Goal: Information Seeking & Learning: Learn about a topic

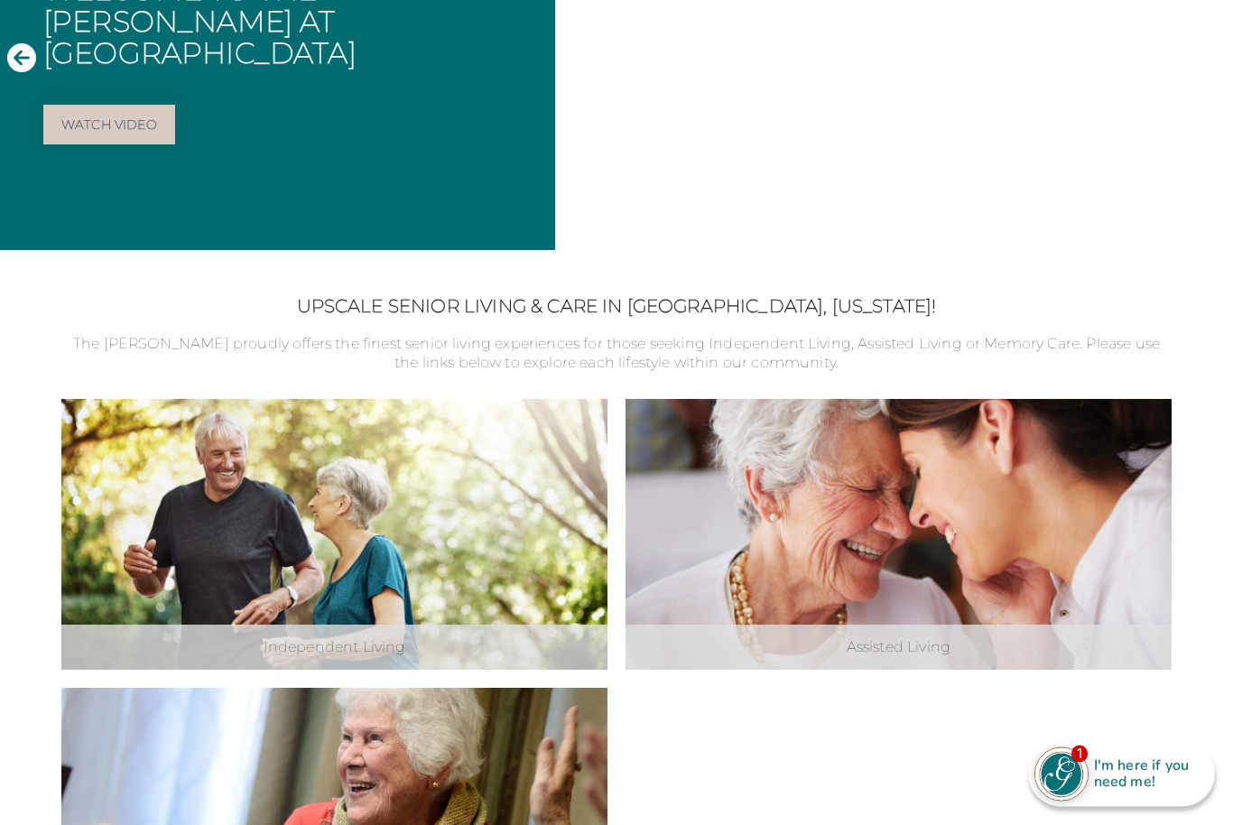
scroll to position [302, 0]
click at [550, 485] on div "Independent Living Explore Independent Living" at bounding box center [334, 534] width 546 height 271
click at [0, 0] on link "Explore Independent Living" at bounding box center [0, 0] width 0 height 0
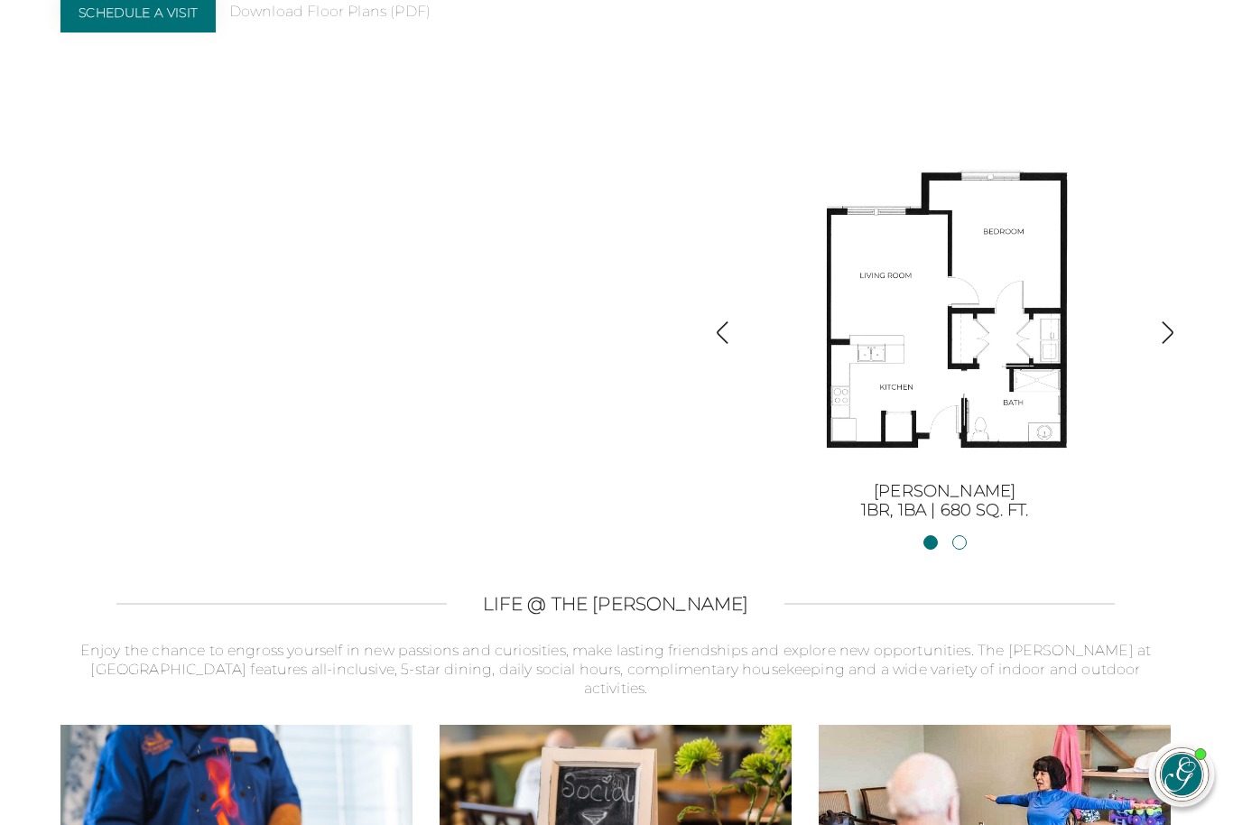
scroll to position [1973, 0]
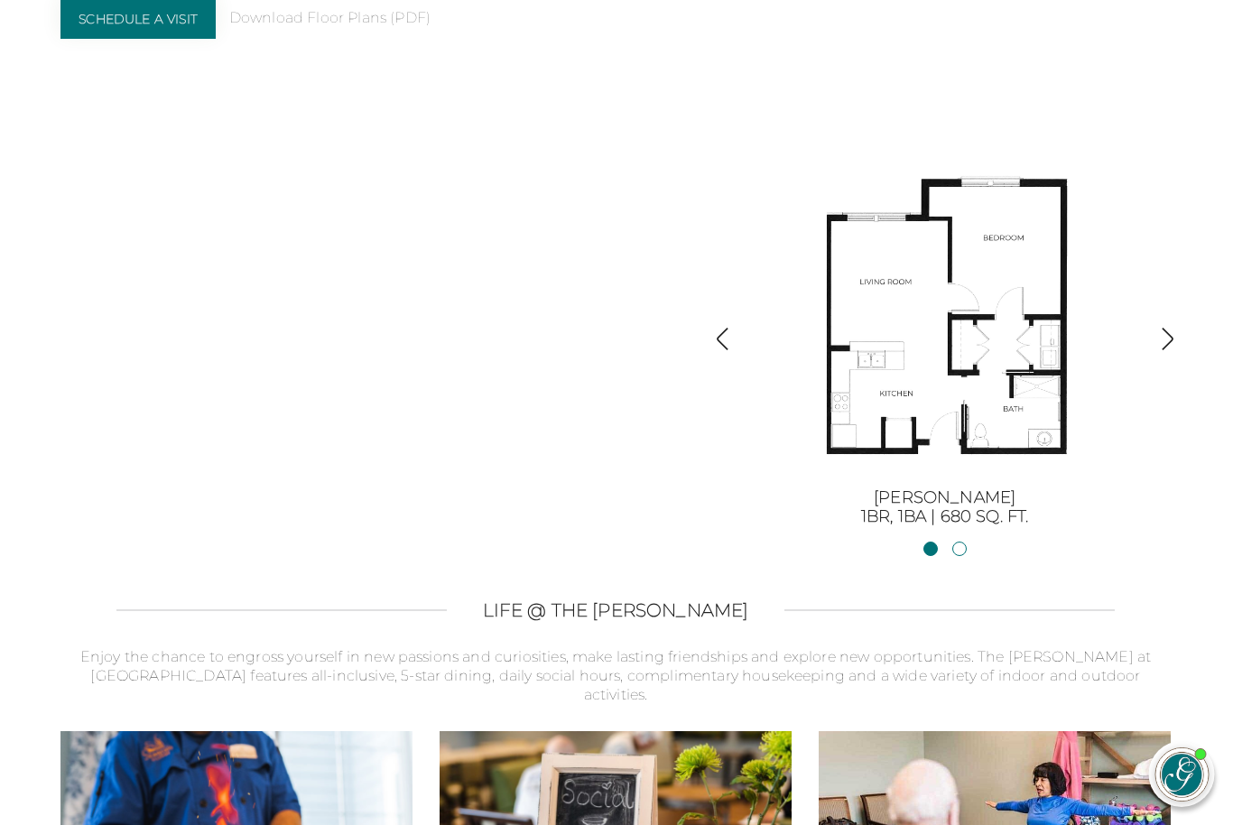
click at [1158, 350] on img "button" at bounding box center [1168, 339] width 24 height 24
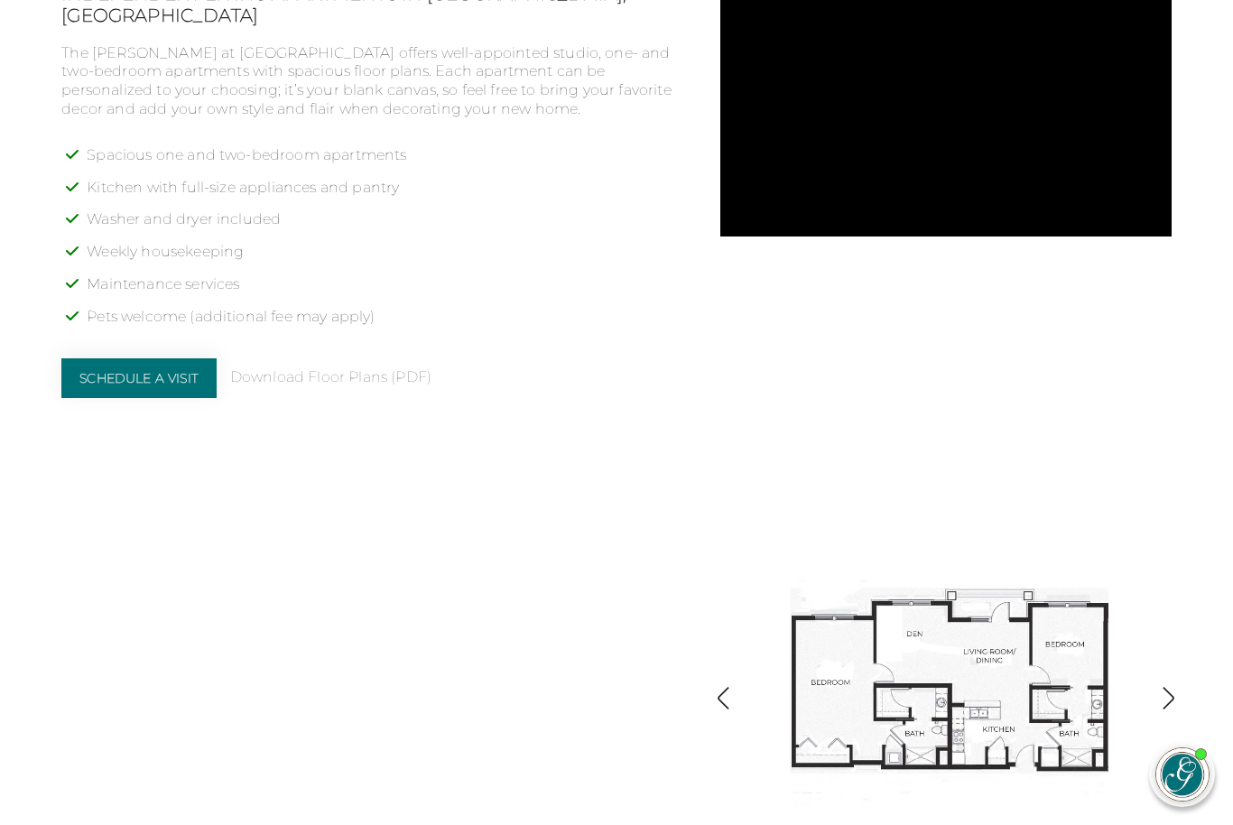
scroll to position [1612, 0]
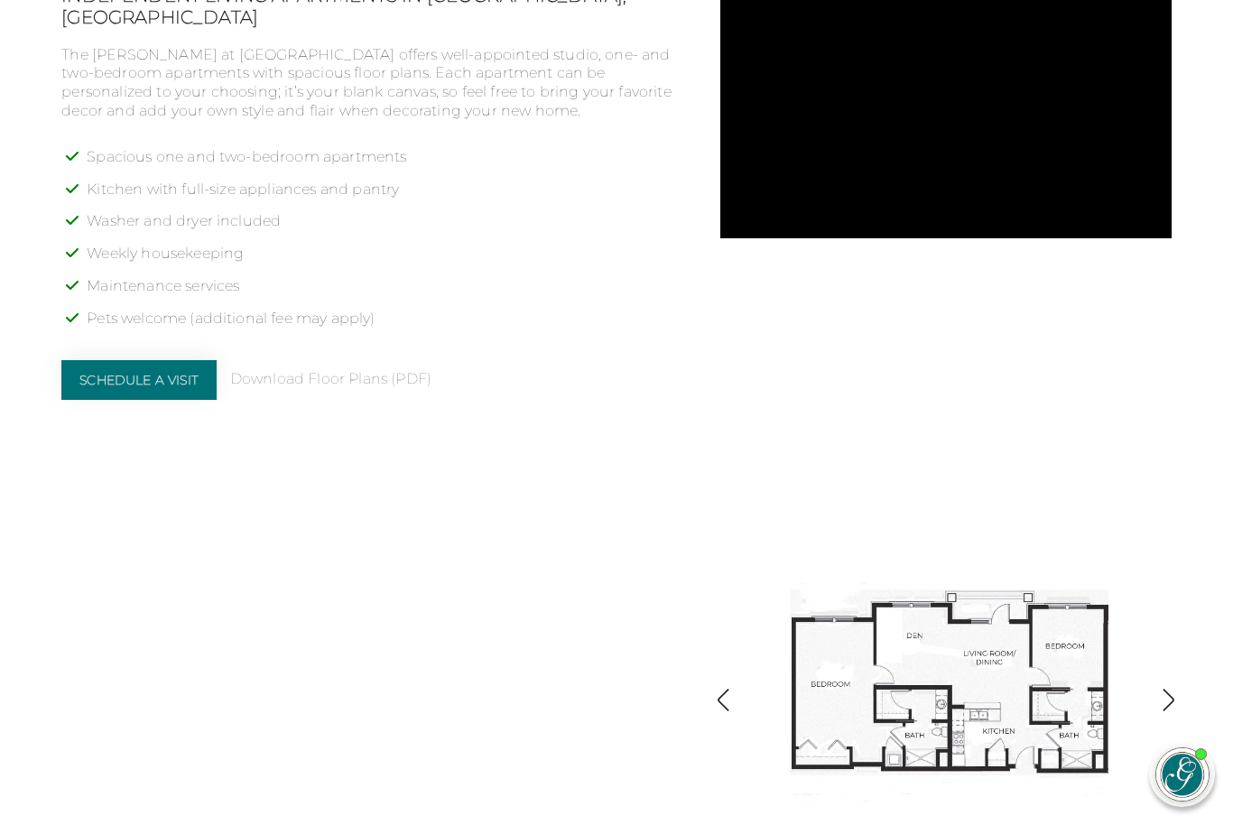
click at [378, 370] on link "Download Floor Plans (PDF)" at bounding box center [330, 379] width 201 height 19
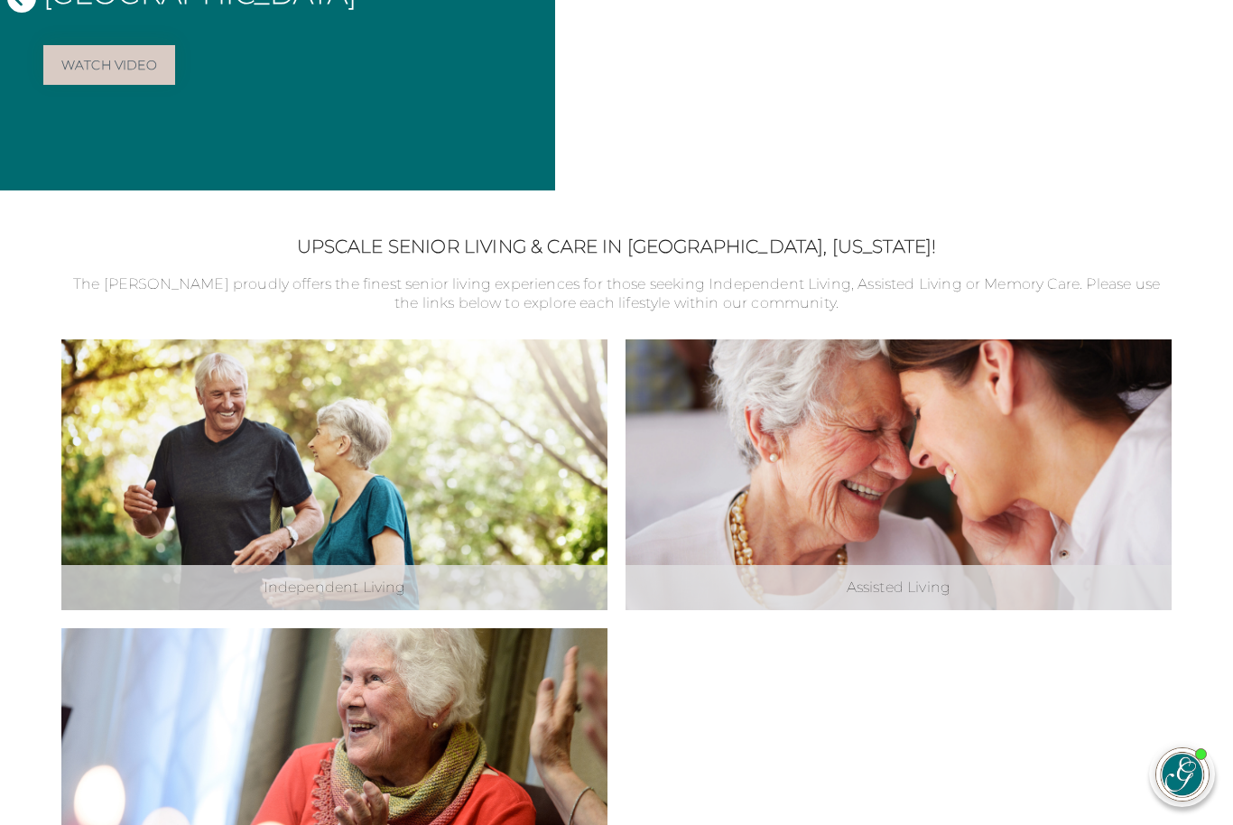
click at [0, 0] on link "Explore Assisted Living" at bounding box center [0, 0] width 0 height 0
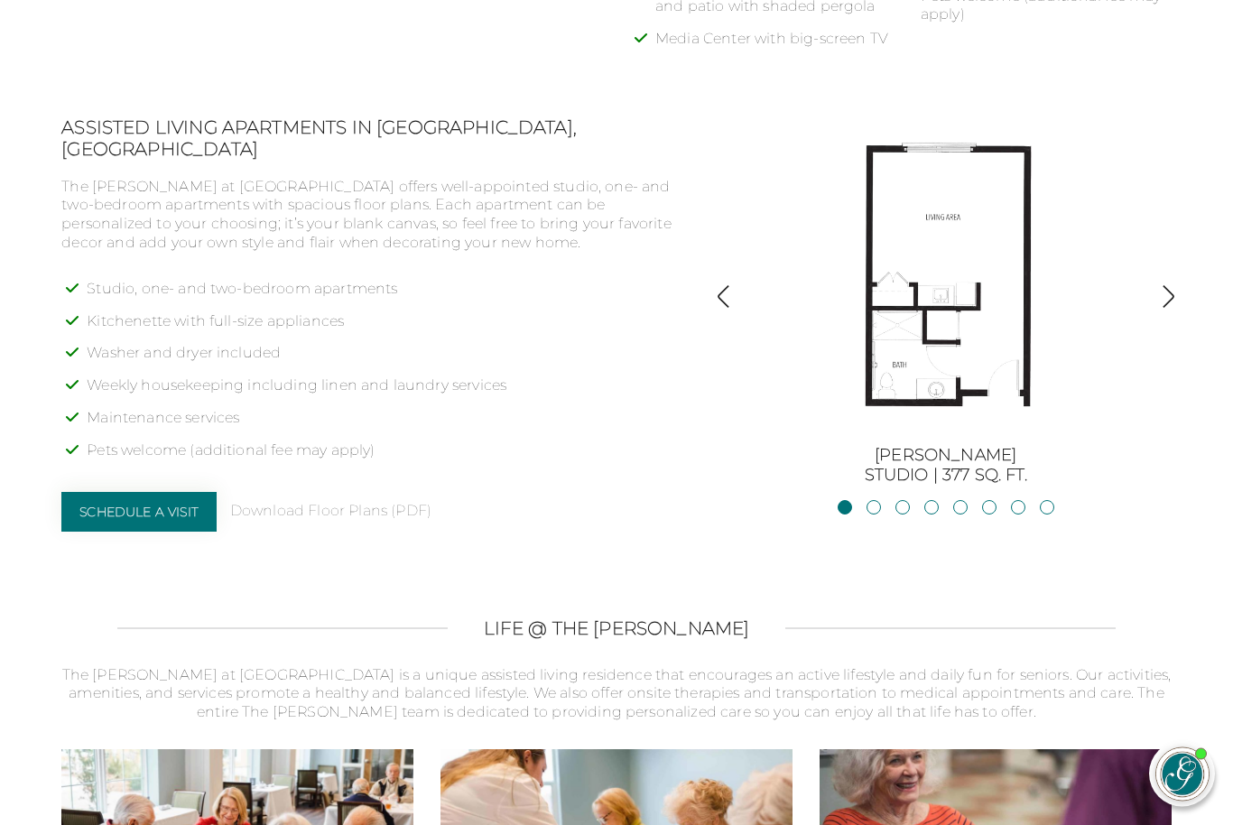
scroll to position [1410, 0]
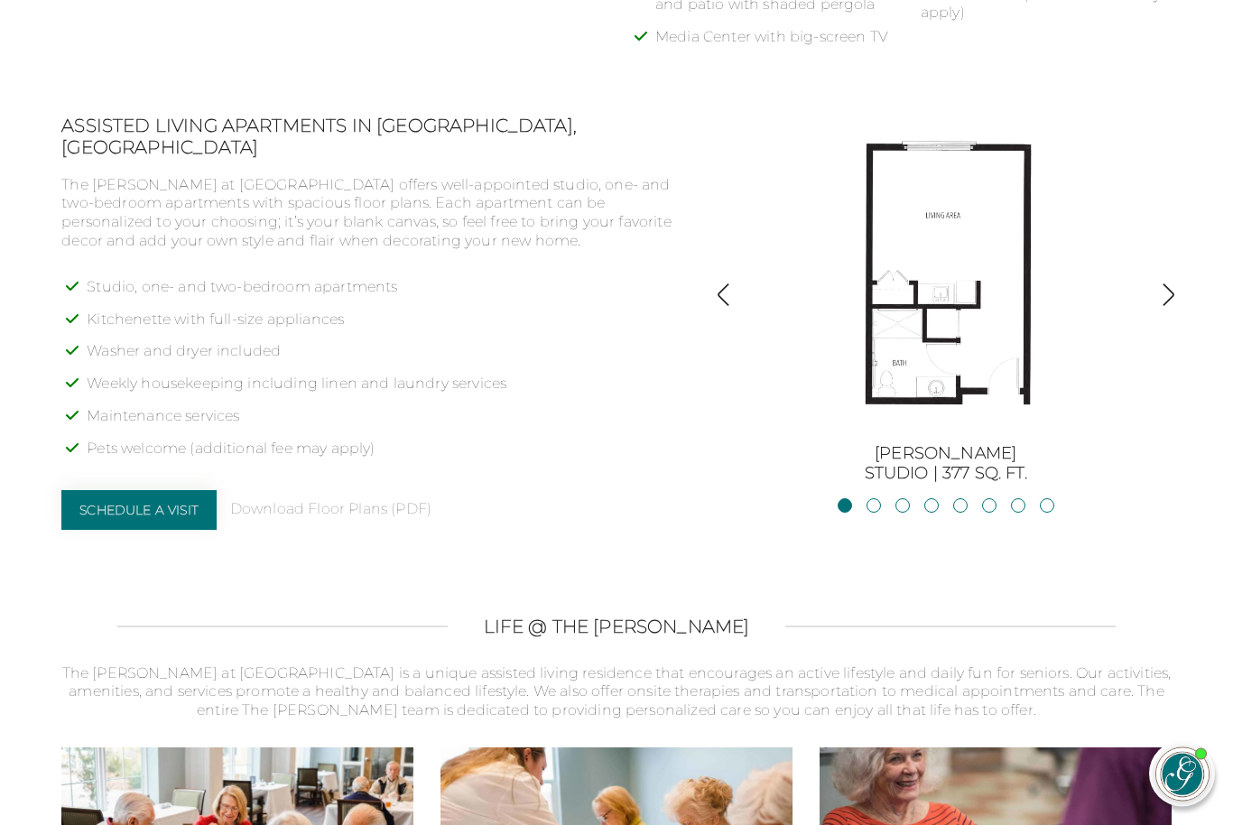
click at [1188, 397] on section "Assisted Living Apartments in Greensboro, GA The Glen at Lake Oconee Village of…" at bounding box center [616, 330] width 1233 height 429
click at [1178, 291] on img "button" at bounding box center [1168, 294] width 24 height 24
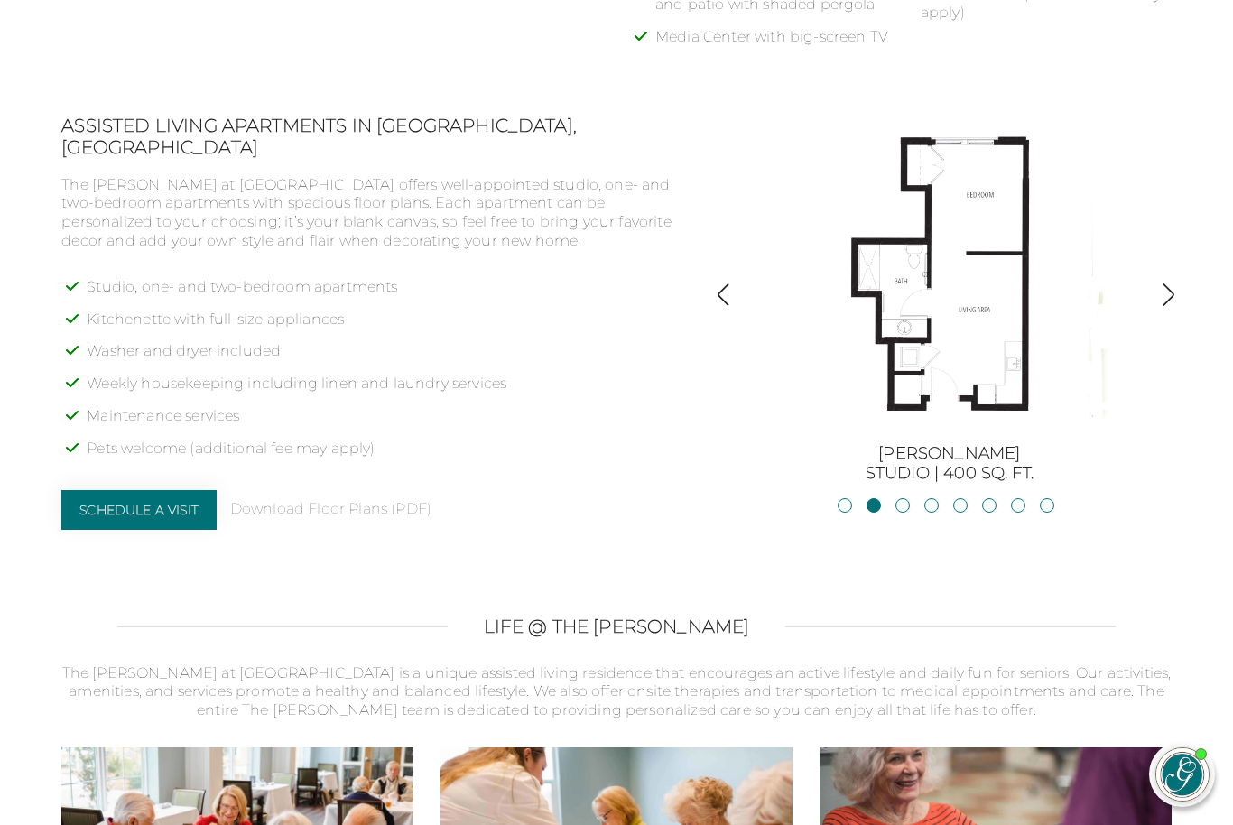
click at [1170, 301] on img "button" at bounding box center [1168, 294] width 24 height 24
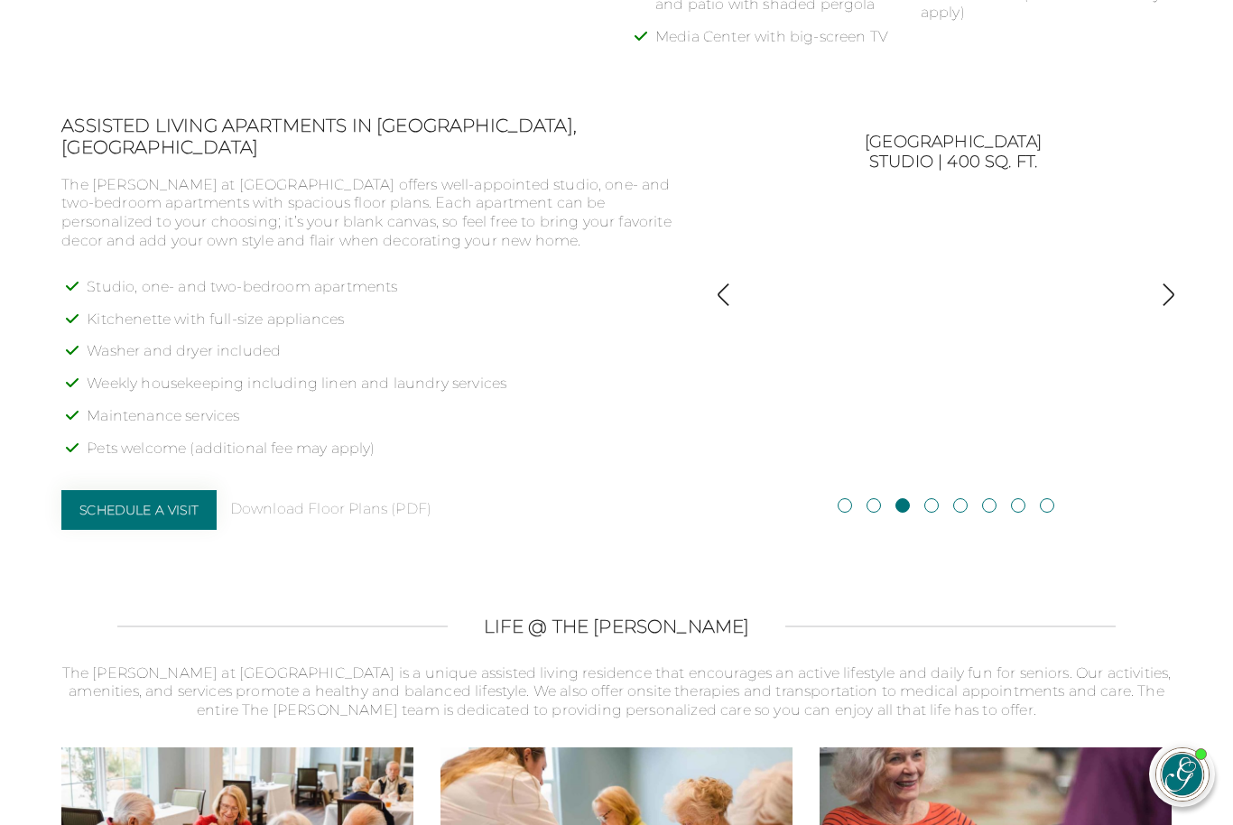
click at [1171, 296] on img "button" at bounding box center [1168, 294] width 24 height 24
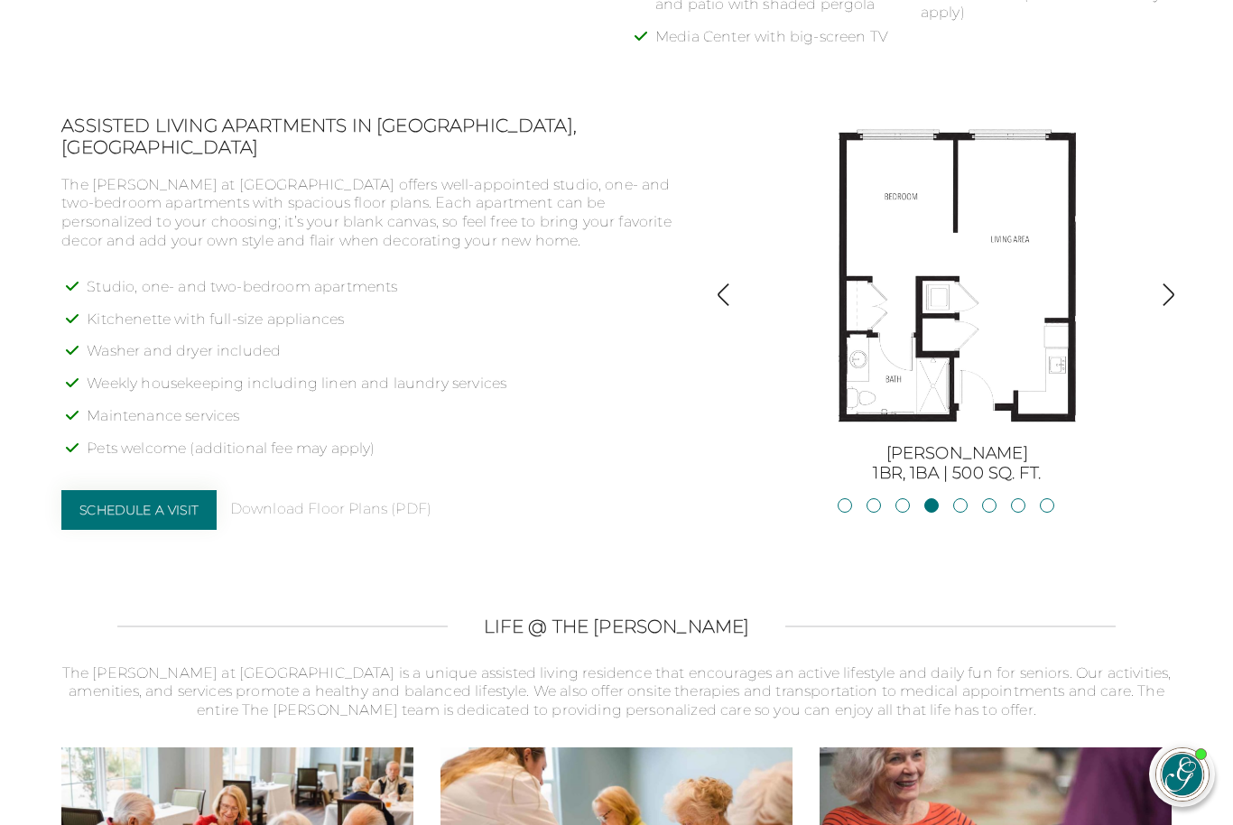
click at [1164, 304] on img "button" at bounding box center [1168, 294] width 24 height 24
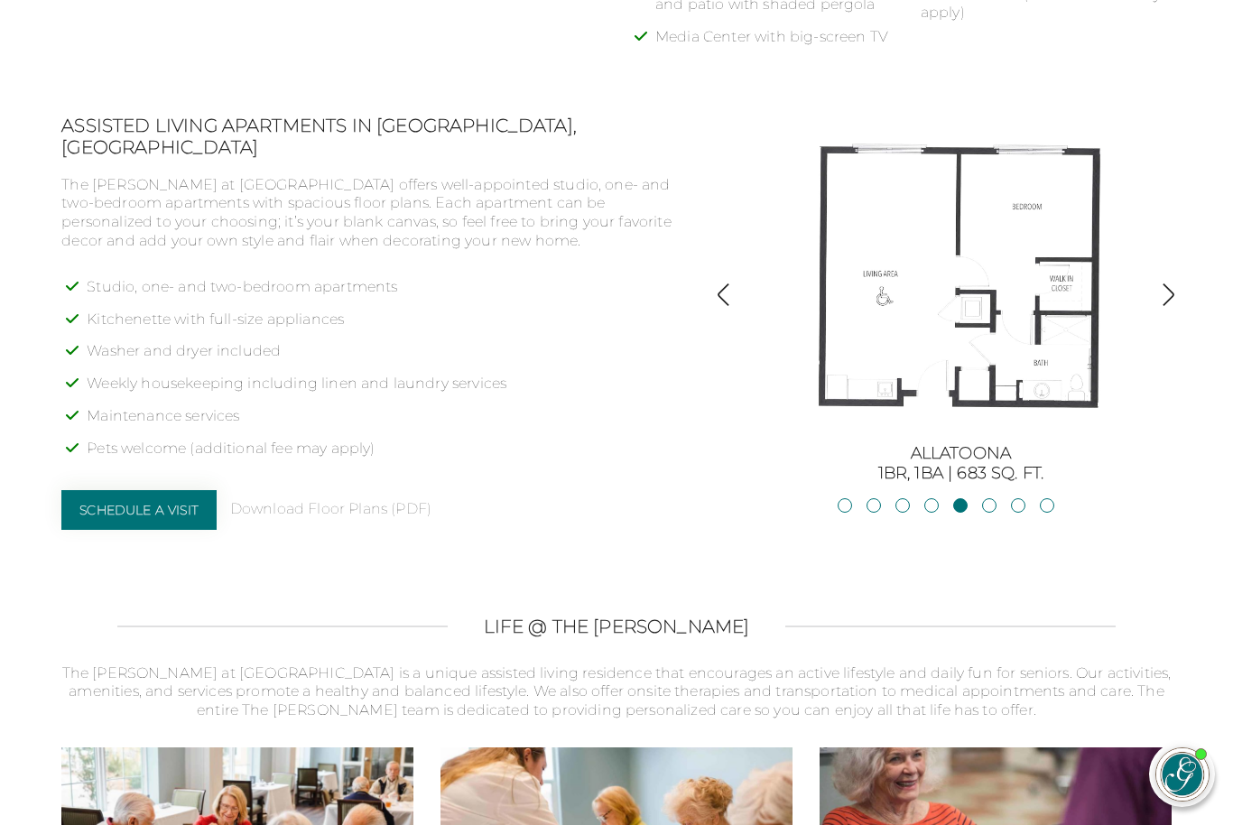
click at [1179, 298] on img "button" at bounding box center [1168, 294] width 24 height 24
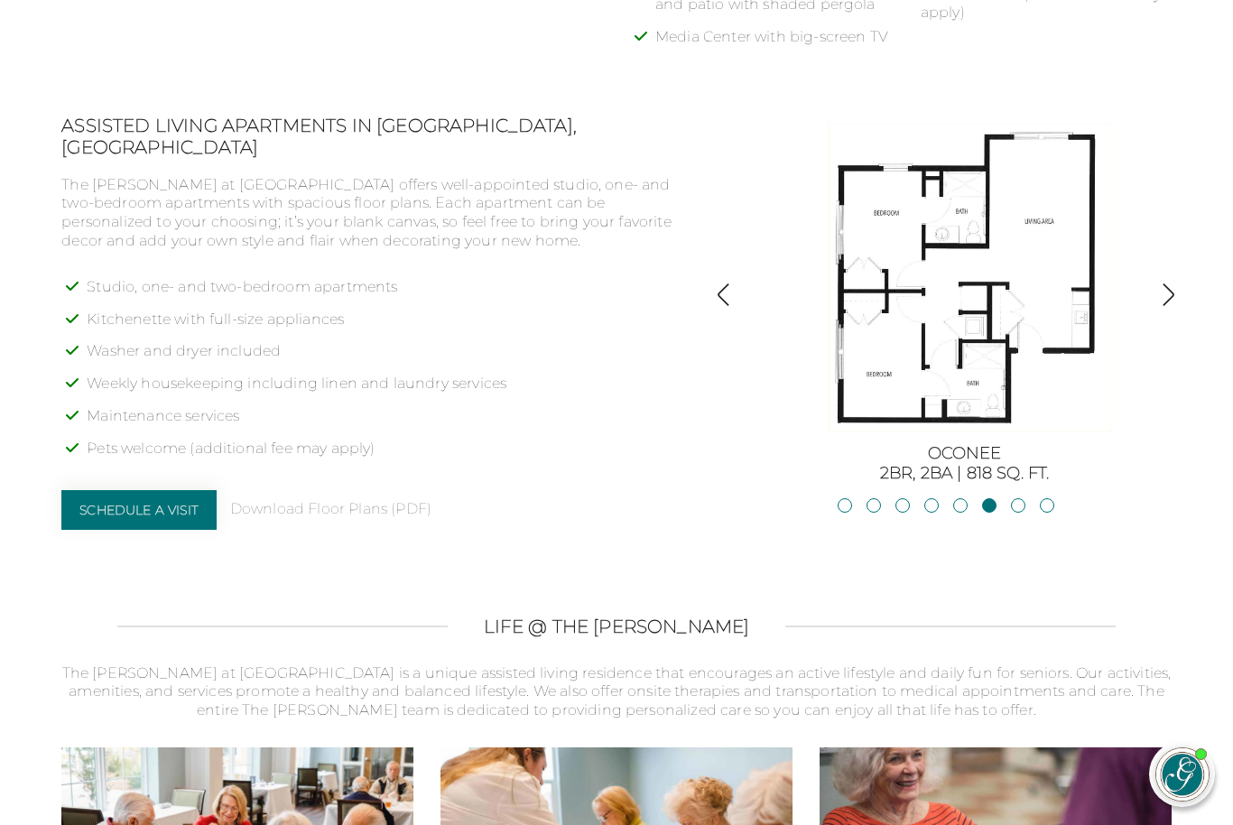
click at [1179, 301] on img "button" at bounding box center [1168, 294] width 24 height 24
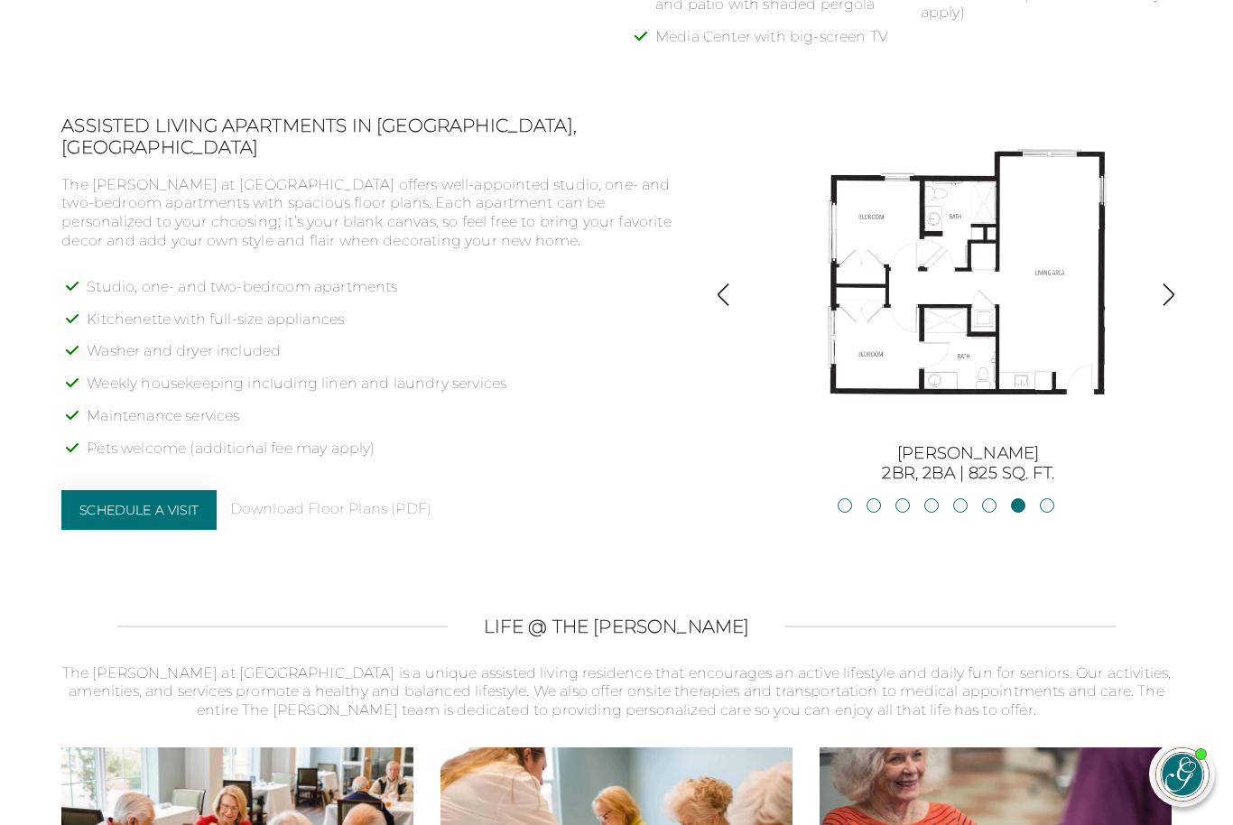
click at [1174, 304] on img "button" at bounding box center [1168, 294] width 24 height 24
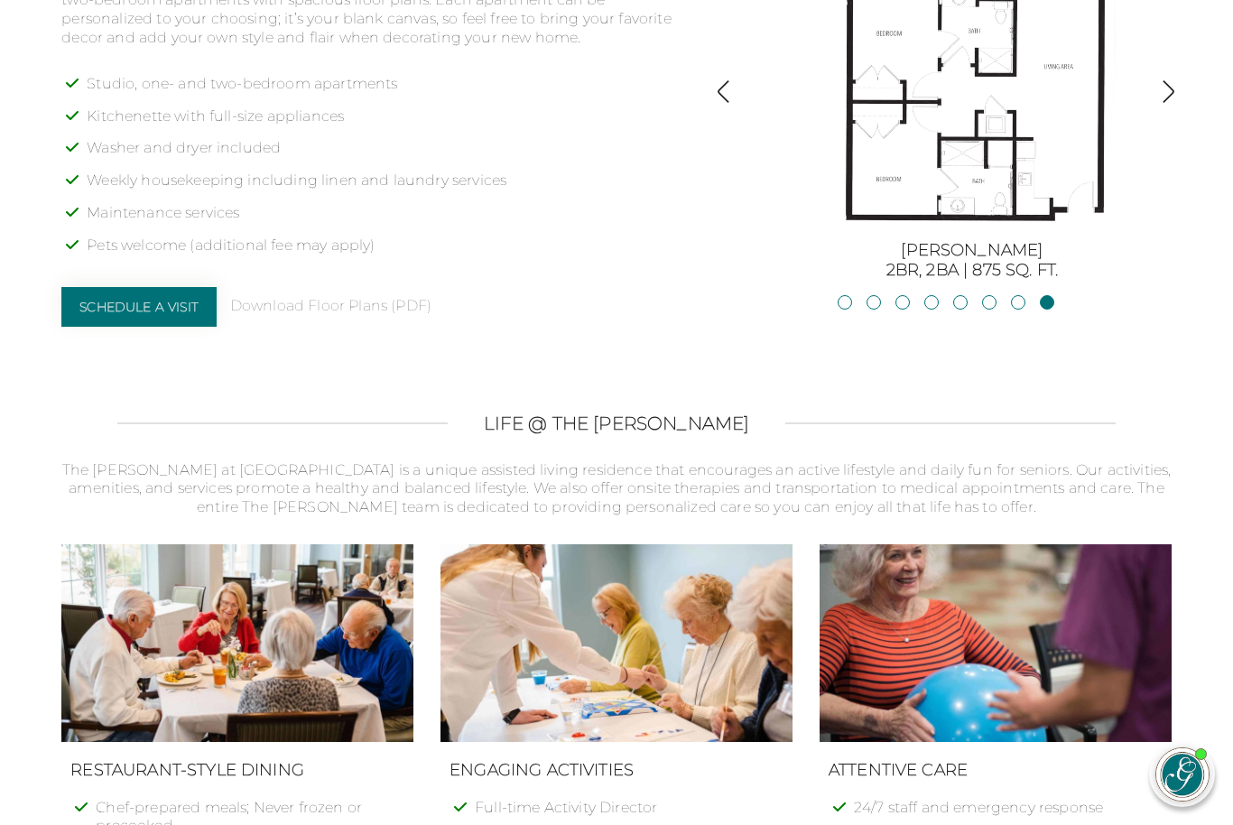
scroll to position [1612, 0]
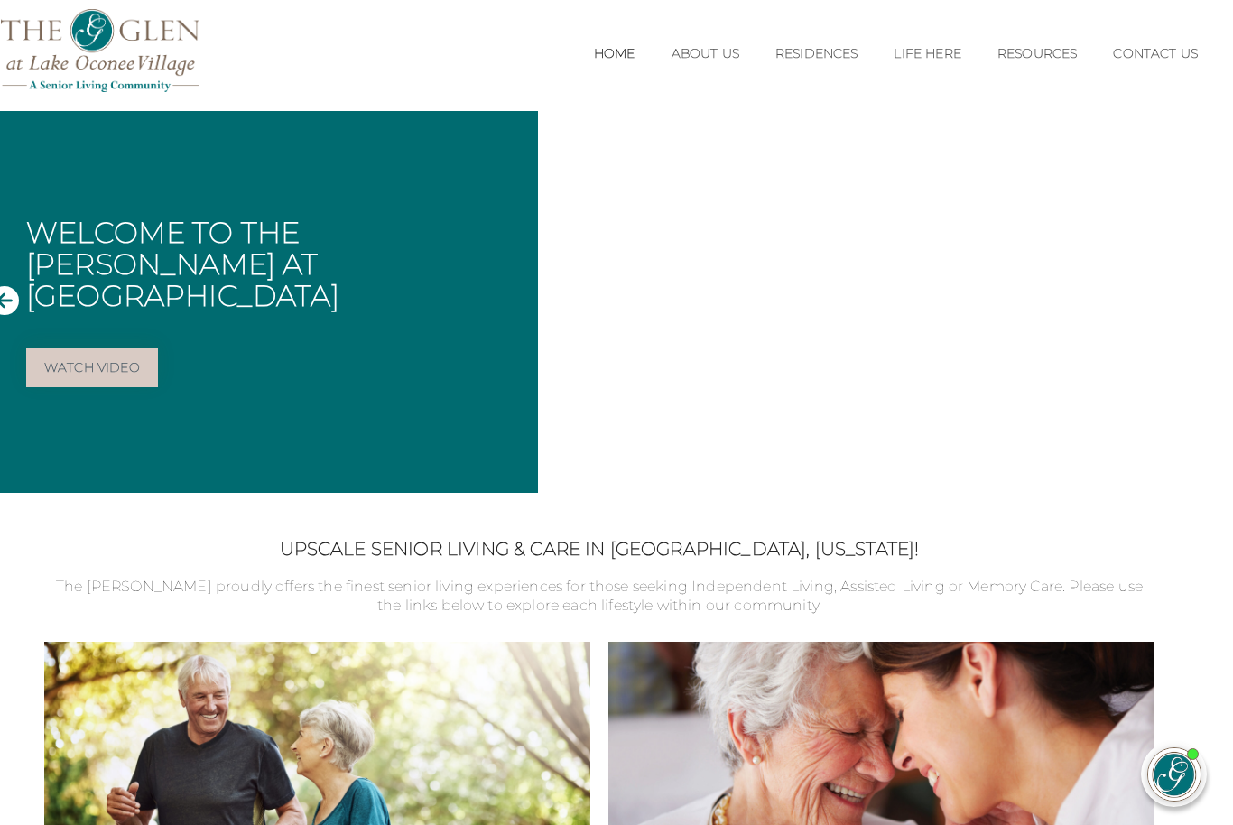
scroll to position [0, 9]
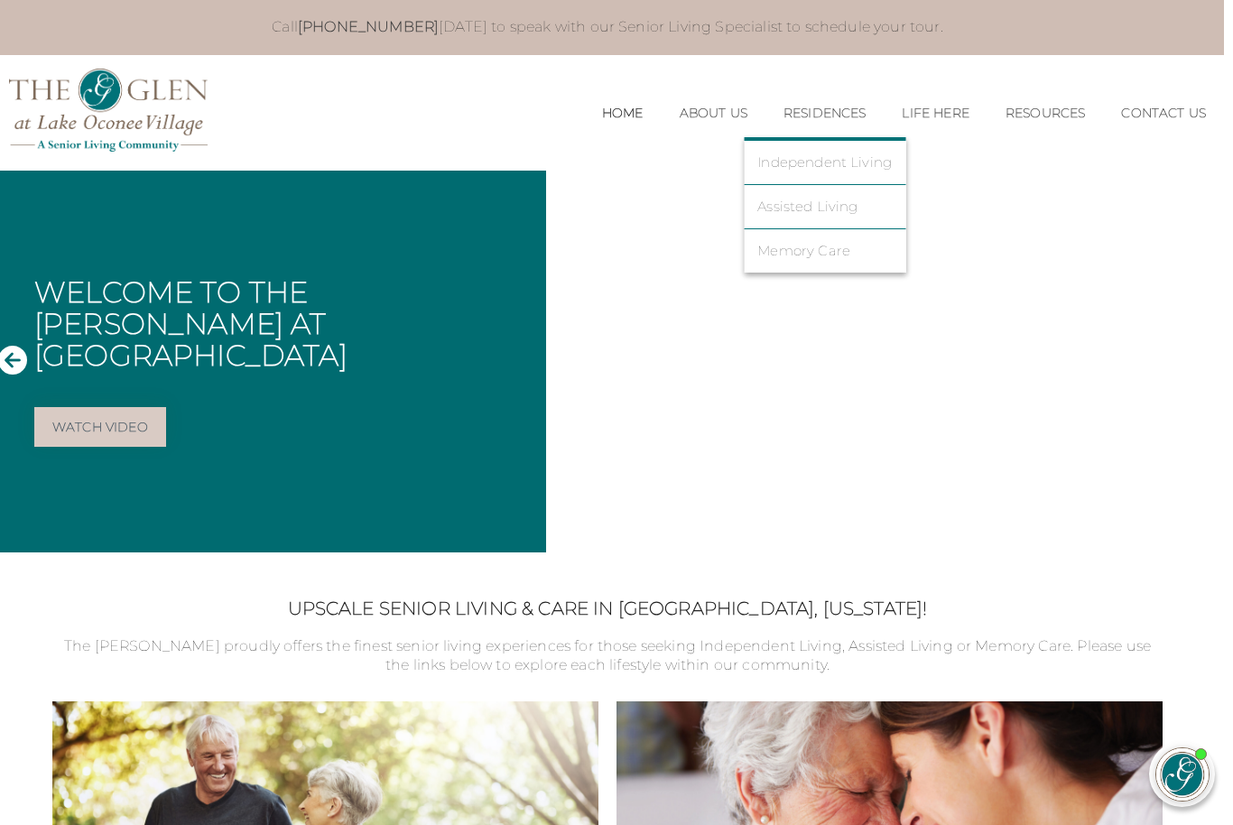
click at [823, 249] on link "Memory Care" at bounding box center [824, 251] width 134 height 16
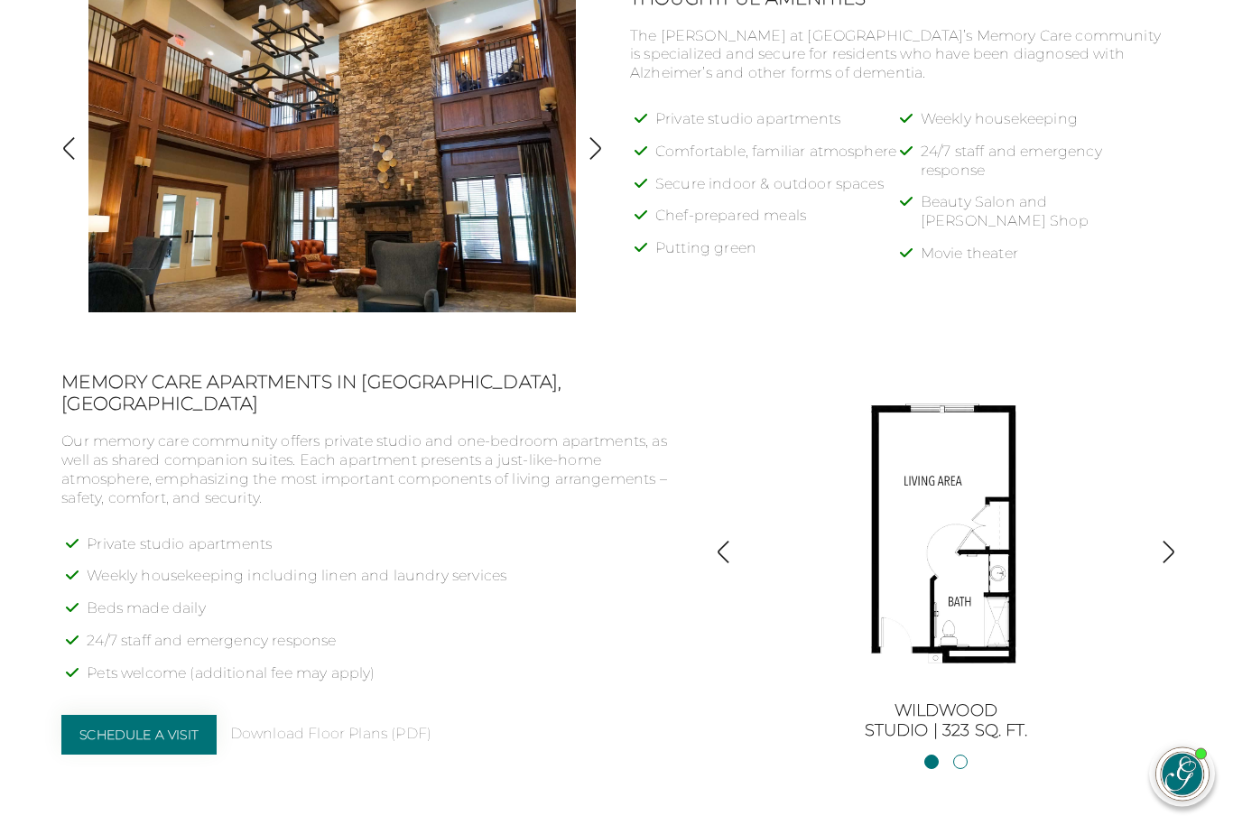
click at [1166, 557] on img "button" at bounding box center [1168, 553] width 24 height 24
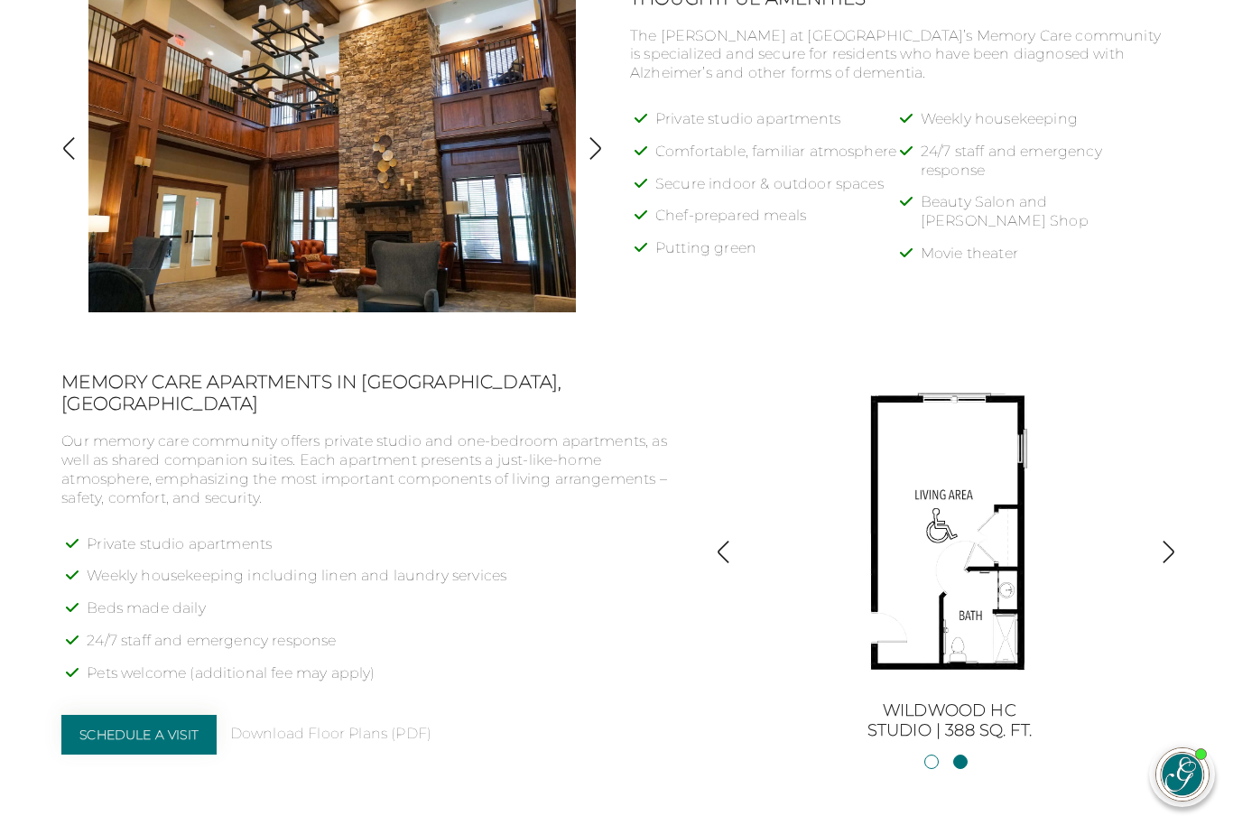
click at [725, 551] on img "button" at bounding box center [723, 552] width 24 height 24
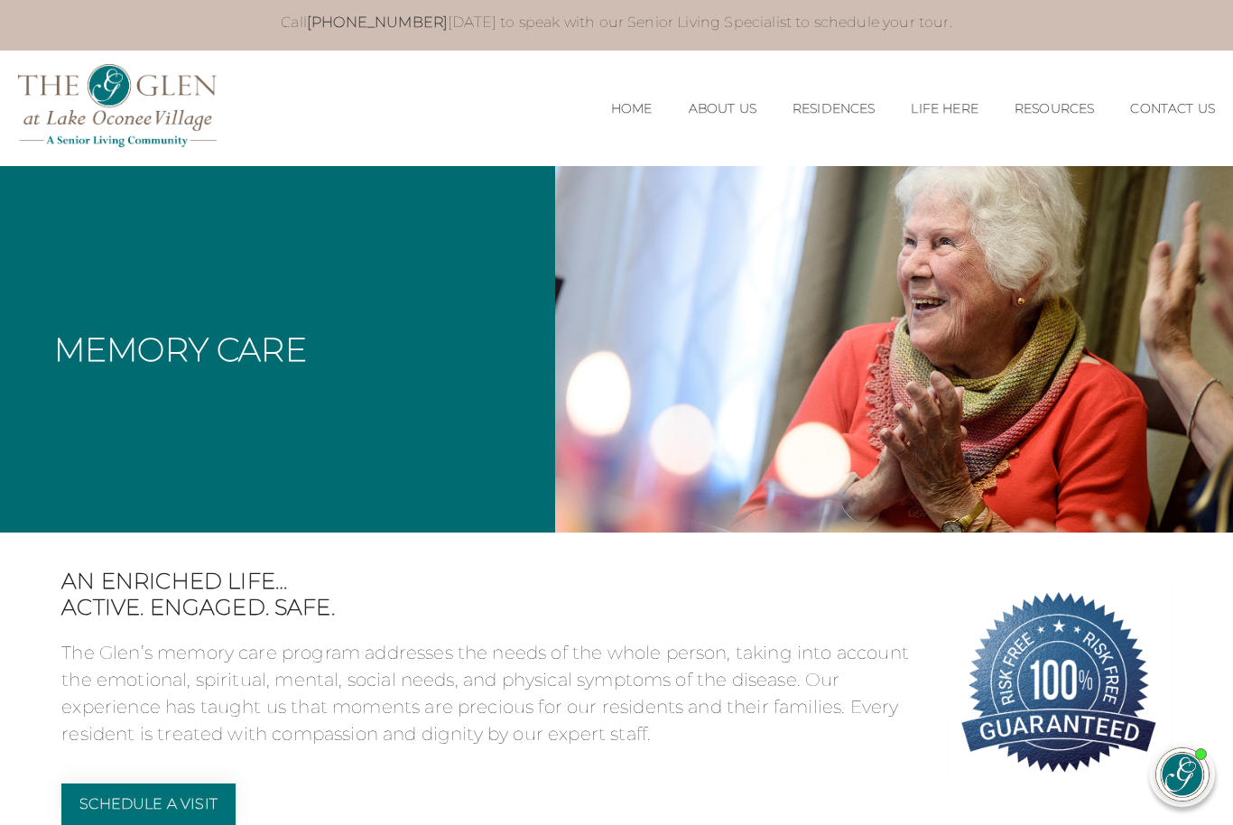
scroll to position [0, 0]
